Goal: Task Accomplishment & Management: Manage account settings

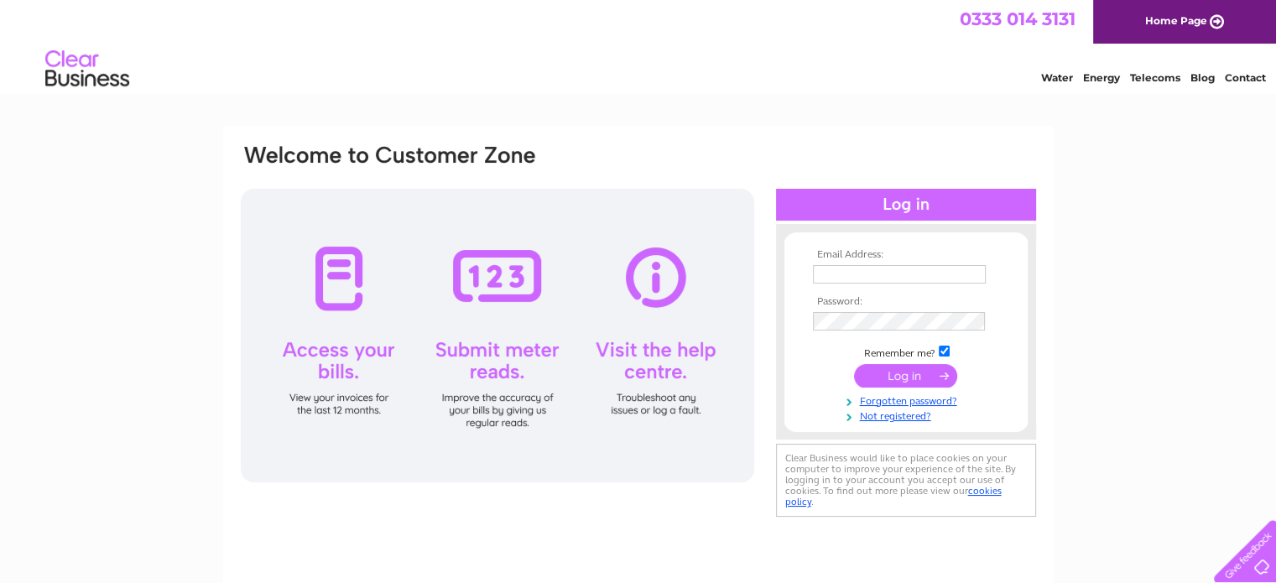
type input "perrybartlett99@gmail.com"
click at [890, 378] on input "submit" at bounding box center [905, 375] width 103 height 23
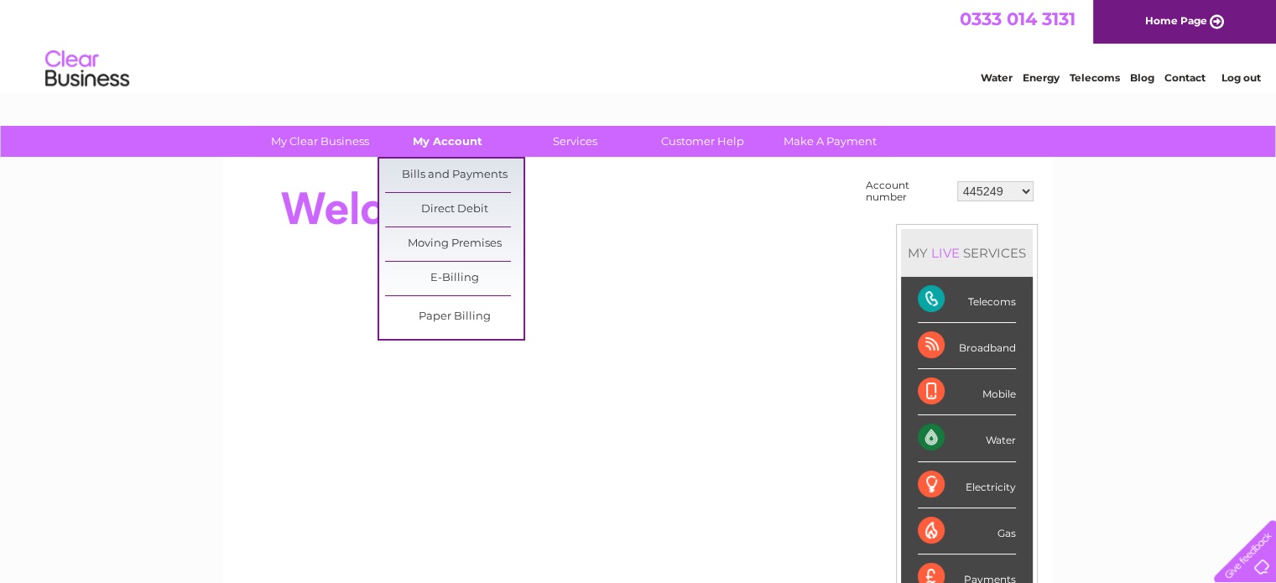
click at [457, 137] on link "My Account" at bounding box center [447, 141] width 138 height 31
click at [448, 167] on link "Bills and Payments" at bounding box center [454, 176] width 138 height 34
click at [478, 171] on link "Bills and Payments" at bounding box center [454, 176] width 138 height 34
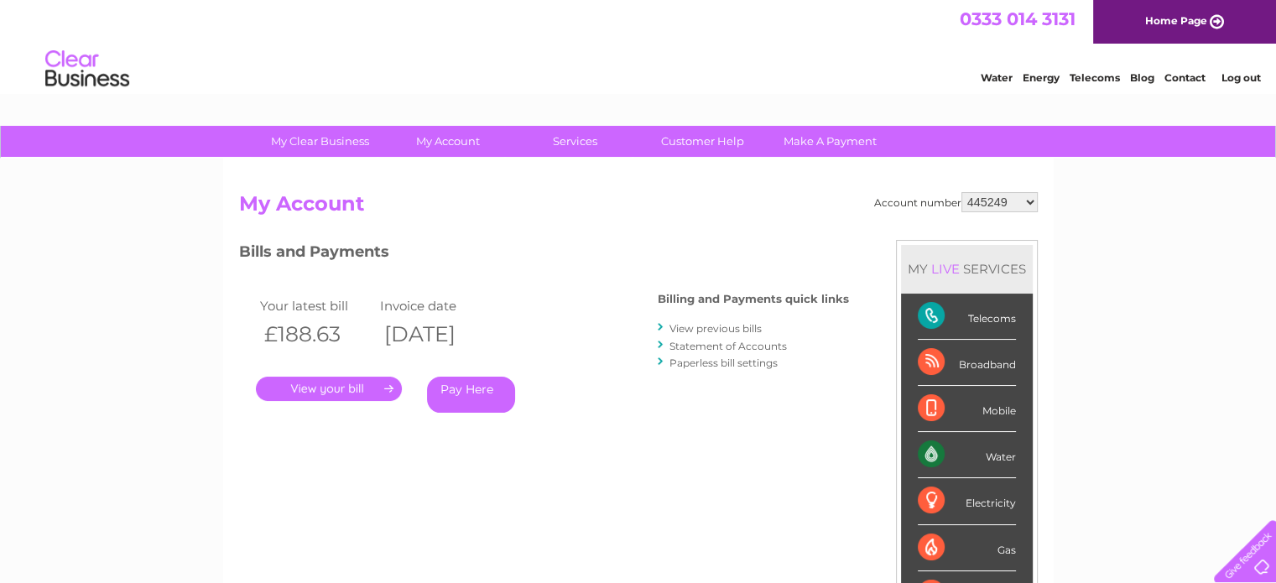
click at [325, 392] on link "." at bounding box center [329, 389] width 146 height 24
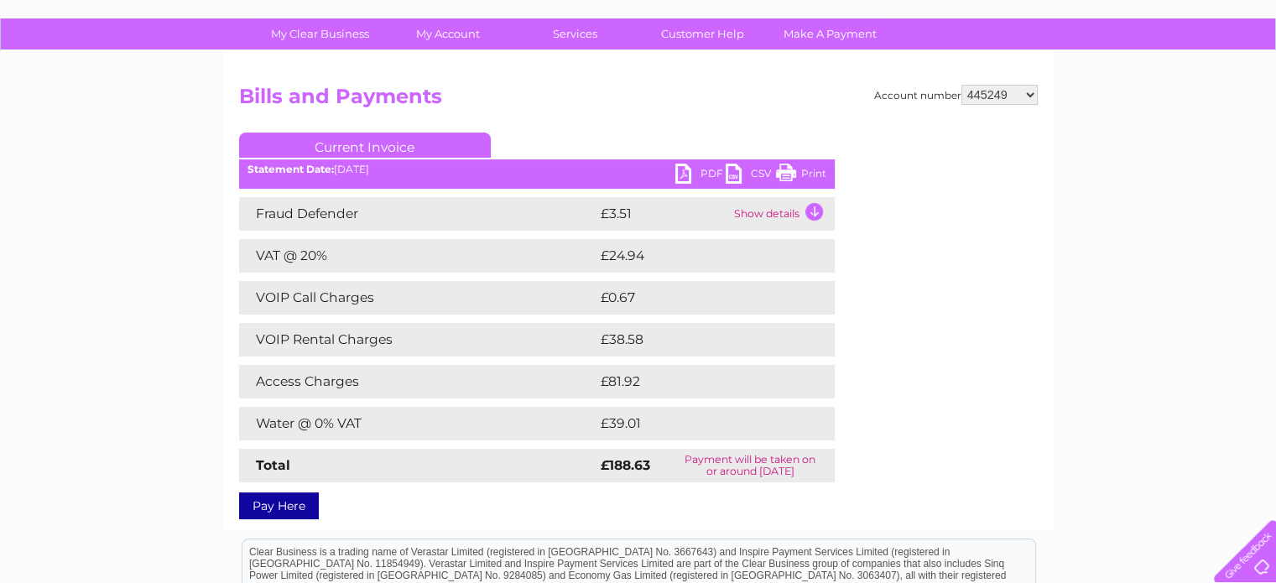
scroll to position [139, 0]
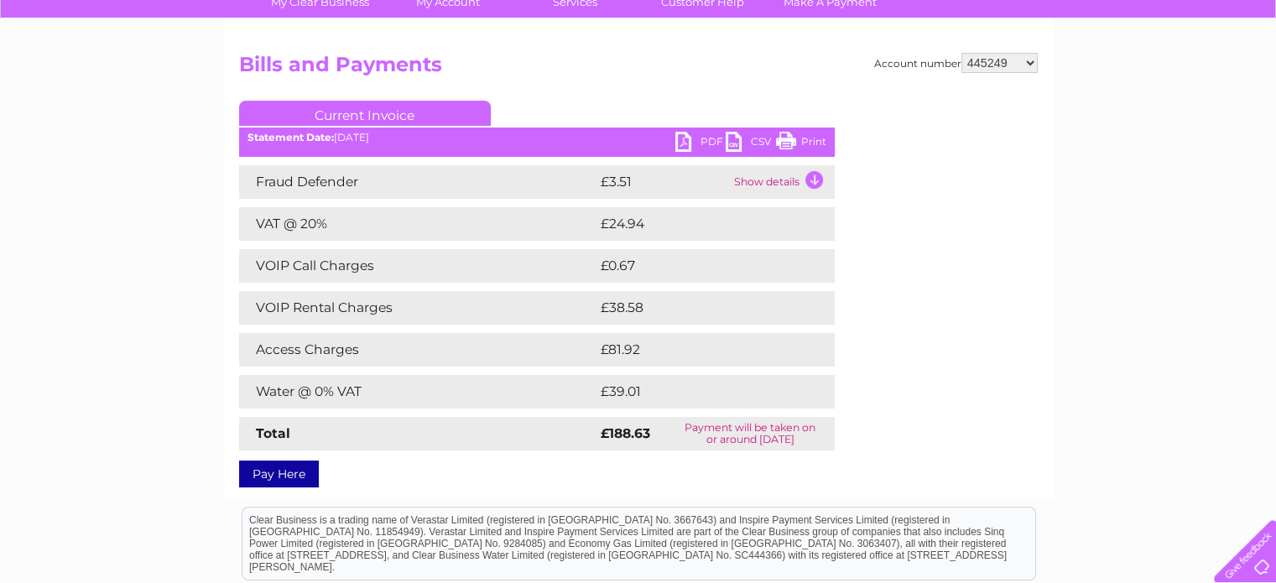
click at [703, 138] on link "PDF" at bounding box center [701, 144] width 50 height 24
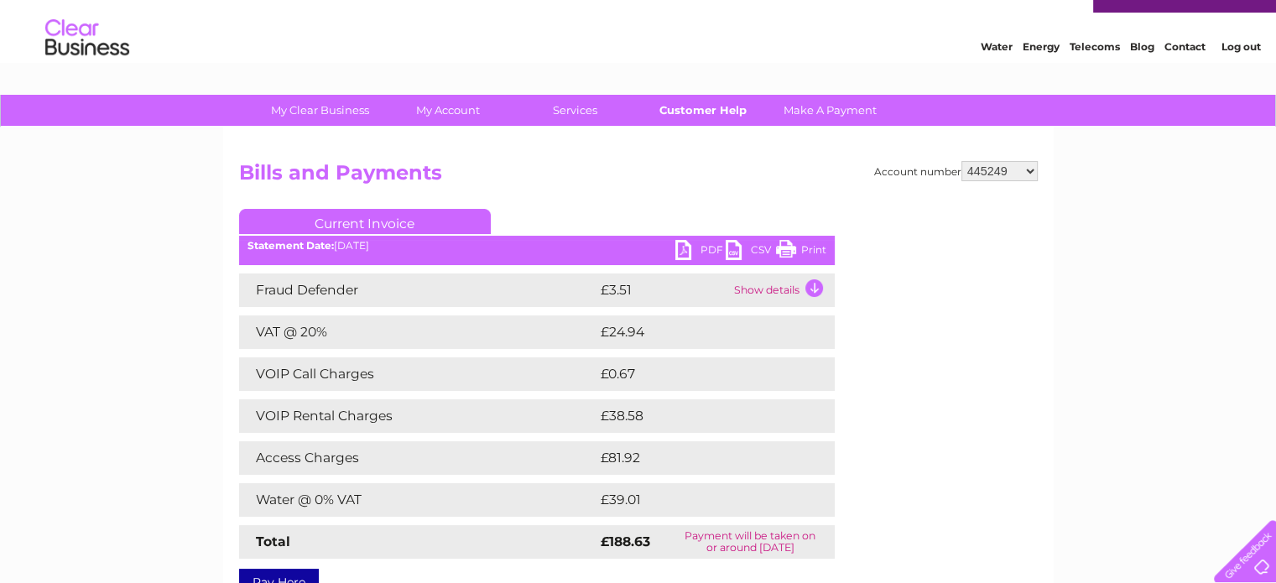
scroll to position [0, 0]
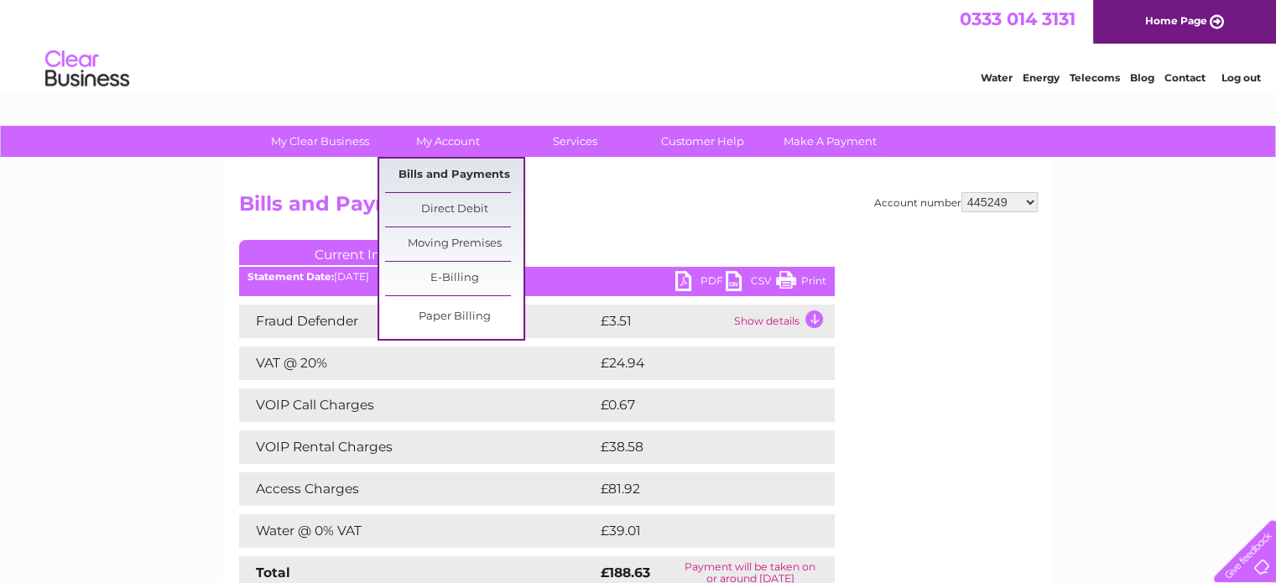
click at [440, 170] on link "Bills and Payments" at bounding box center [454, 176] width 138 height 34
click at [457, 174] on link "Bills and Payments" at bounding box center [454, 176] width 138 height 34
